Goal: Use online tool/utility: Utilize a website feature to perform a specific function

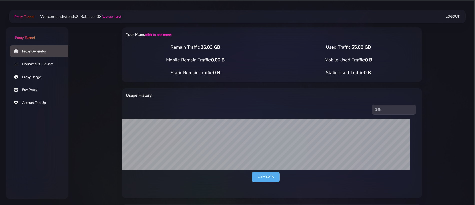
select select "UK"
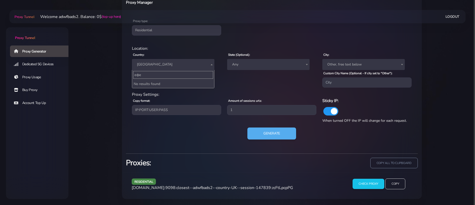
type input "еф"
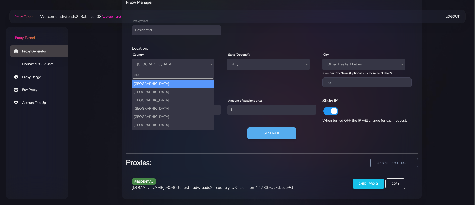
type input "stat"
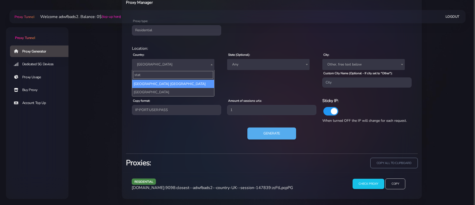
select select "US"
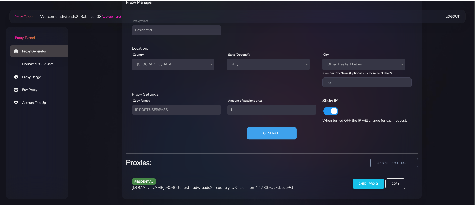
click at [280, 130] on button "Generate" at bounding box center [272, 134] width 50 height 12
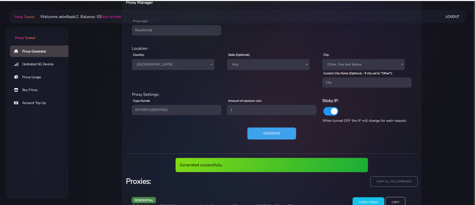
scroll to position [228, 0]
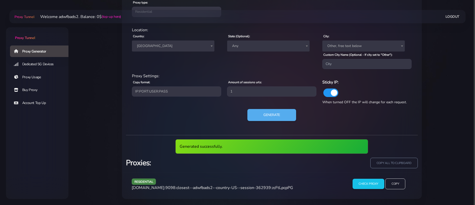
click at [219, 185] on span "[DOMAIN_NAME]:9098:closest--adwfbads2--country-US--session-362939:zcFtLpcpPG" at bounding box center [213, 188] width 162 height 6
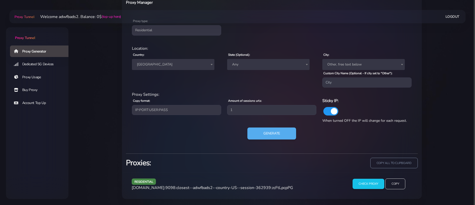
click at [213, 191] on div "residential [DOMAIN_NAME]:9098:closest--adwfbads2--country-US--session-362939:z…" at bounding box center [236, 186] width 215 height 15
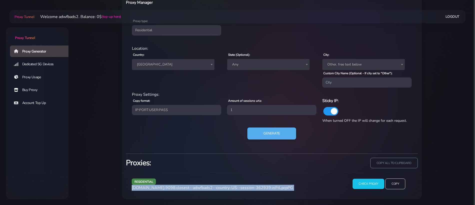
click at [213, 191] on div "residential [DOMAIN_NAME]:9098:closest--adwfbads2--country-US--session-362939:z…" at bounding box center [236, 186] width 215 height 15
copy div "[DOMAIN_NAME]:9098:closest--adwfbads2--country-US--session-362939:zcFtLpcpPG"
click at [277, 139] on button "Generate" at bounding box center [272, 134] width 50 height 12
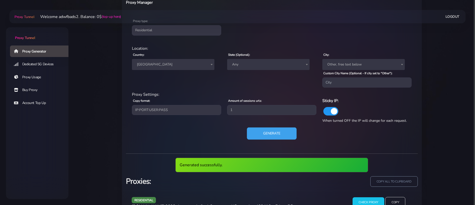
scroll to position [228, 0]
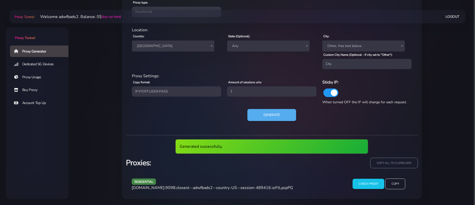
click at [231, 185] on span "[DOMAIN_NAME]:9098:closest--adwfbads2--country-US--session-489416:zcFtLpcpPG" at bounding box center [213, 188] width 162 height 6
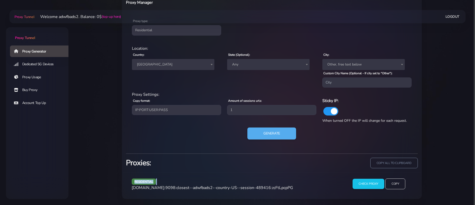
scroll to position [209, 0]
click at [231, 185] on span "[DOMAIN_NAME]:9098:closest--adwfbads2--country-US--session-489416:zcFtLpcpPG" at bounding box center [213, 188] width 162 height 6
click at [224, 187] on span "[DOMAIN_NAME]:9098:closest--adwfbads2--country-US--session-489416:zcFtLpcpPG" at bounding box center [213, 188] width 162 height 6
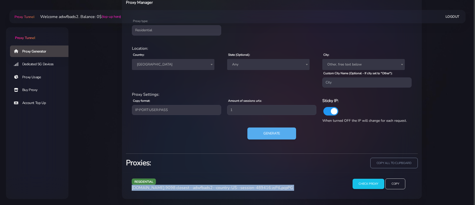
click at [224, 187] on span "[DOMAIN_NAME]:9098:closest--adwfbads2--country-US--session-489416:zcFtLpcpPG" at bounding box center [213, 188] width 162 height 6
copy div "[DOMAIN_NAME]:9098:closest--adwfbads2--country-US--session-489416:zcFtLpcpPG"
drag, startPoint x: 250, startPoint y: 132, endPoint x: 250, endPoint y: 135, distance: 2.8
click at [250, 135] on button "Generate" at bounding box center [272, 134] width 50 height 12
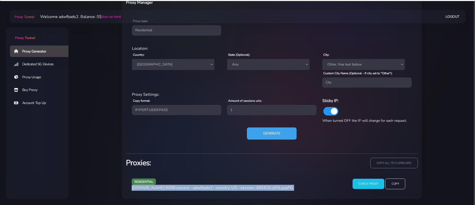
click at [250, 135] on button "Generate" at bounding box center [272, 134] width 50 height 12
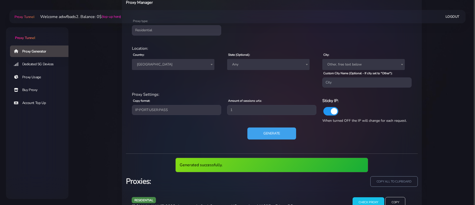
scroll to position [228, 0]
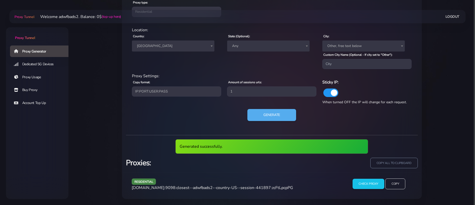
click at [192, 189] on span "[DOMAIN_NAME]:9098:closest--adwfbads2--country-US--session-441897:zcFtLpcpPG" at bounding box center [213, 188] width 162 height 6
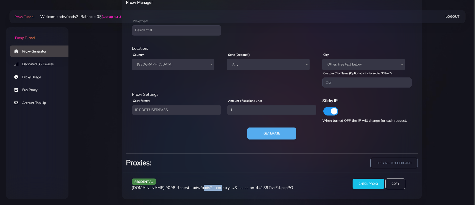
scroll to position [209, 0]
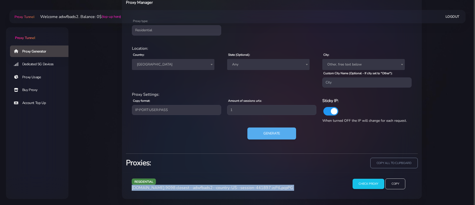
copy div "[DOMAIN_NAME]:9098:closest--adwfbads2--country-US--session-441897:zcFtLpcpPG"
click at [192, 189] on span "[DOMAIN_NAME]:9098:closest--adwfbads2--country-US--session-441897:zcFtLpcpPG" at bounding box center [213, 188] width 162 height 6
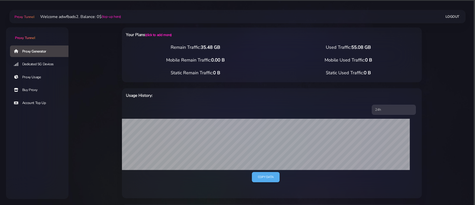
select select "ES"
